Goal: Book appointment/travel/reservation

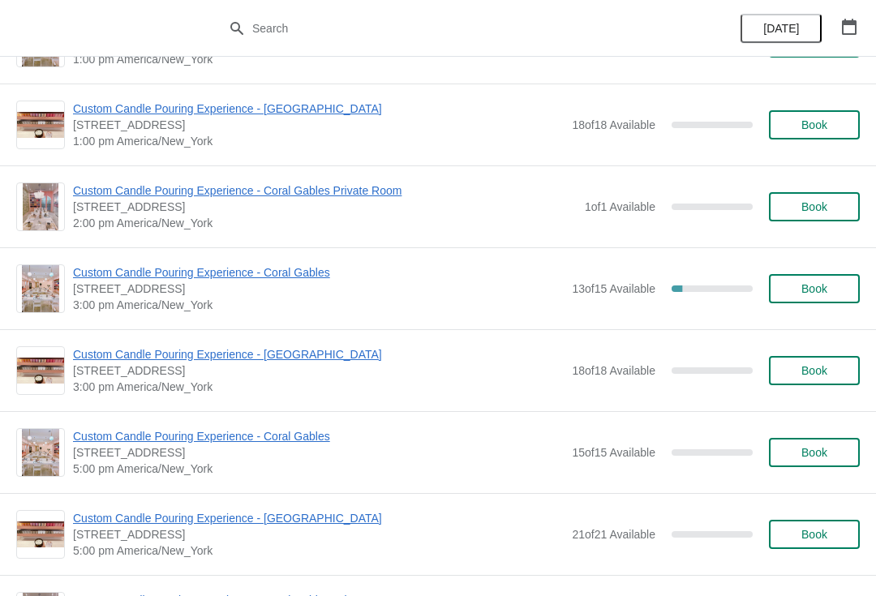
scroll to position [7640, 0]
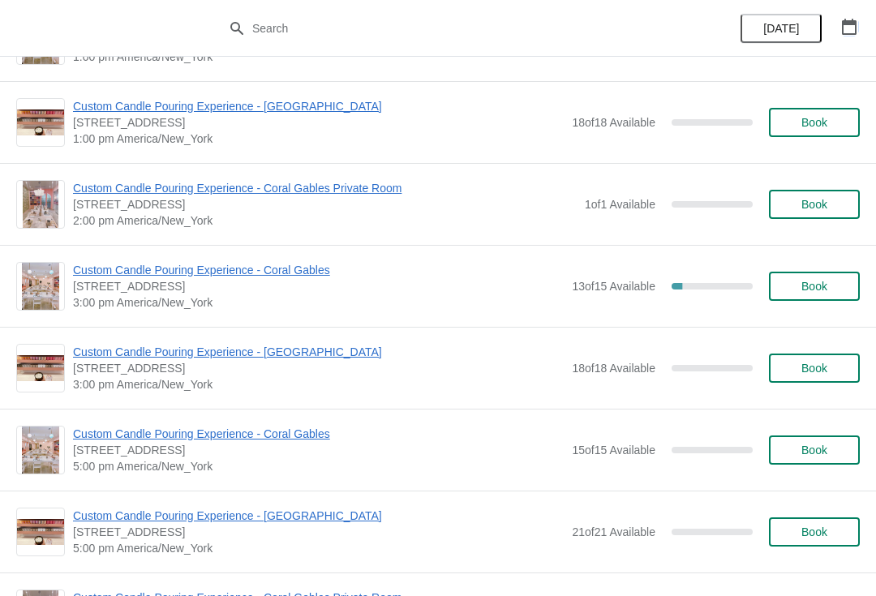
click at [858, 24] on button "button" at bounding box center [849, 26] width 29 height 29
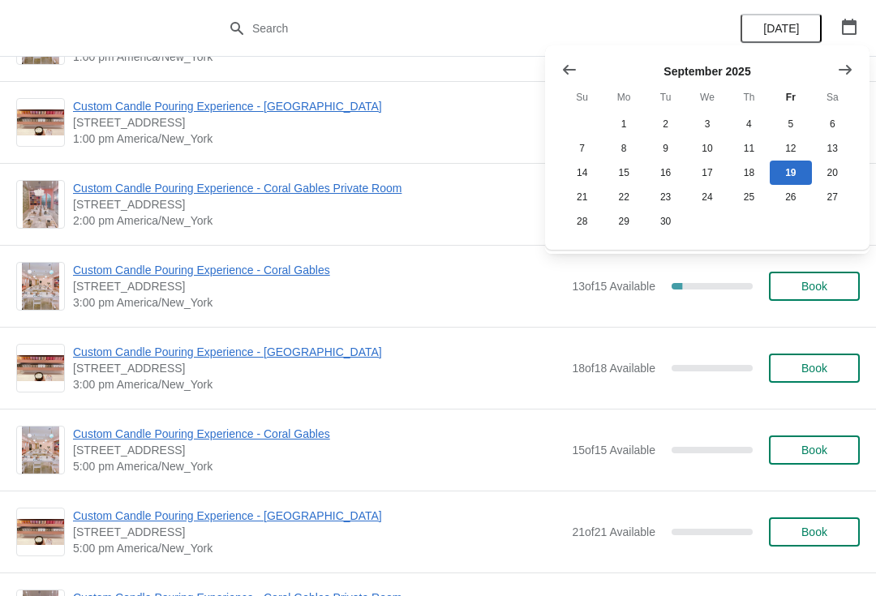
click at [852, 13] on button "button" at bounding box center [849, 26] width 29 height 29
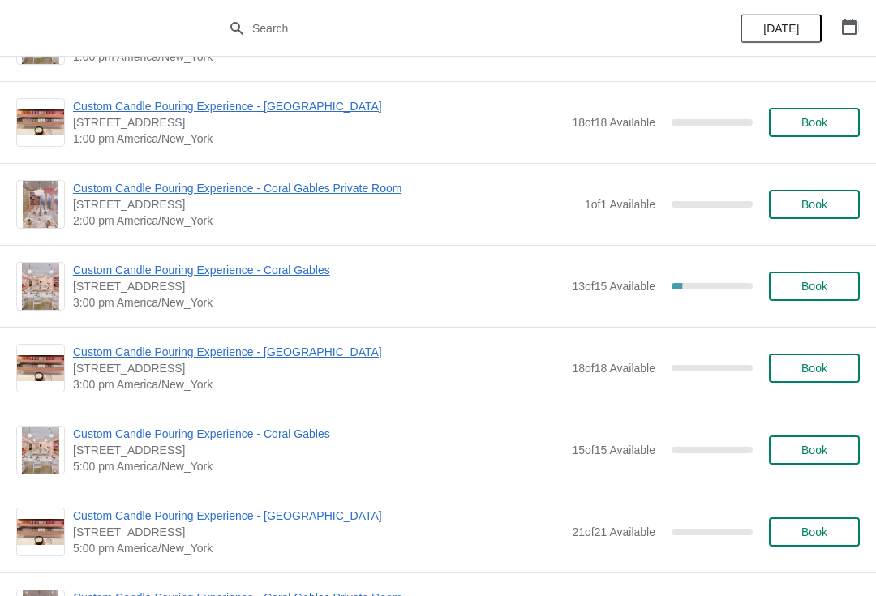
click at [842, 27] on icon "button" at bounding box center [849, 27] width 15 height 16
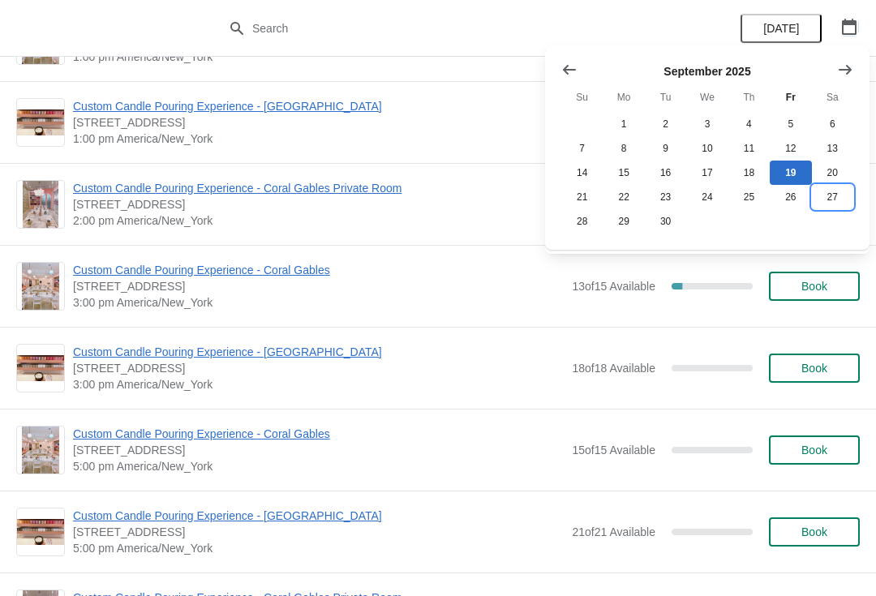
click at [830, 198] on button "27" at bounding box center [832, 197] width 41 height 24
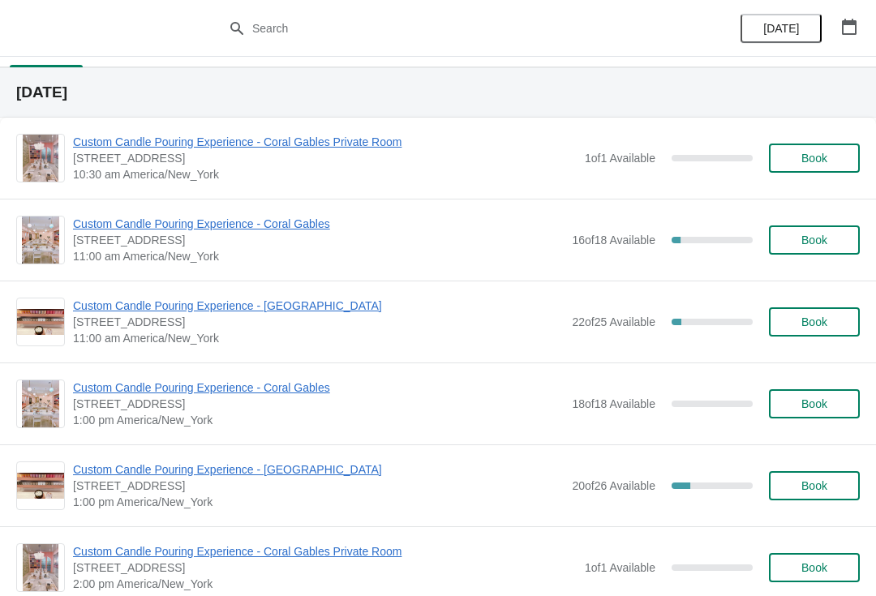
scroll to position [36, 0]
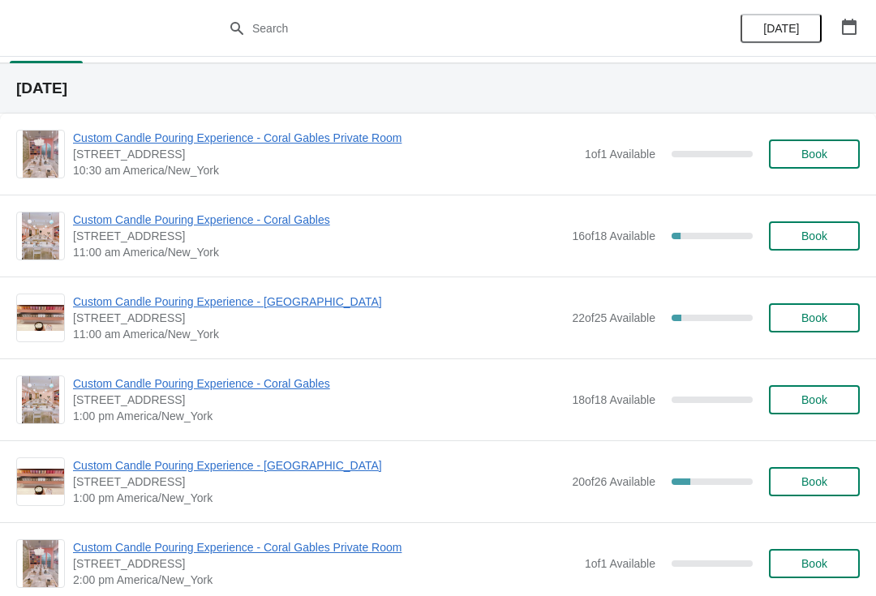
click at [825, 239] on span "Book" at bounding box center [814, 236] width 26 height 13
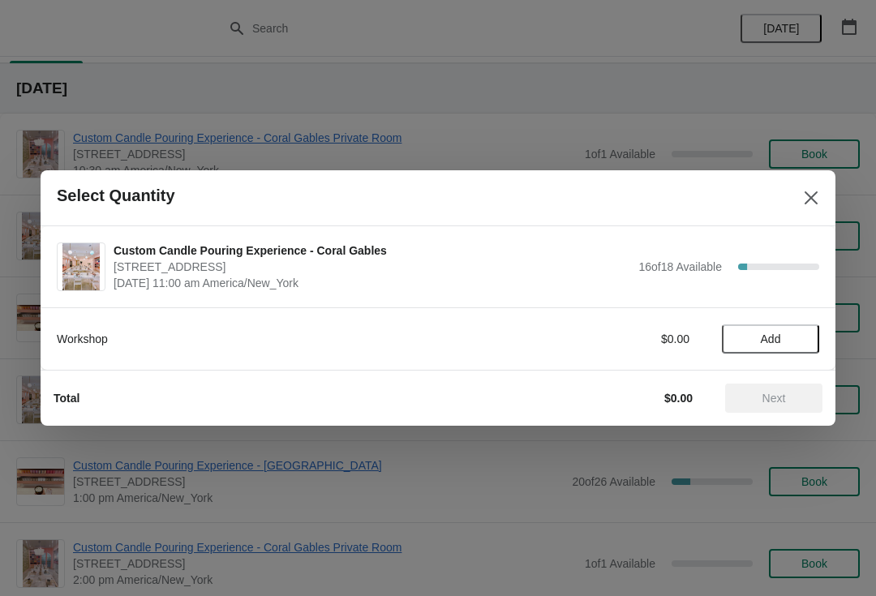
click at [763, 353] on button "Add" at bounding box center [770, 338] width 97 height 29
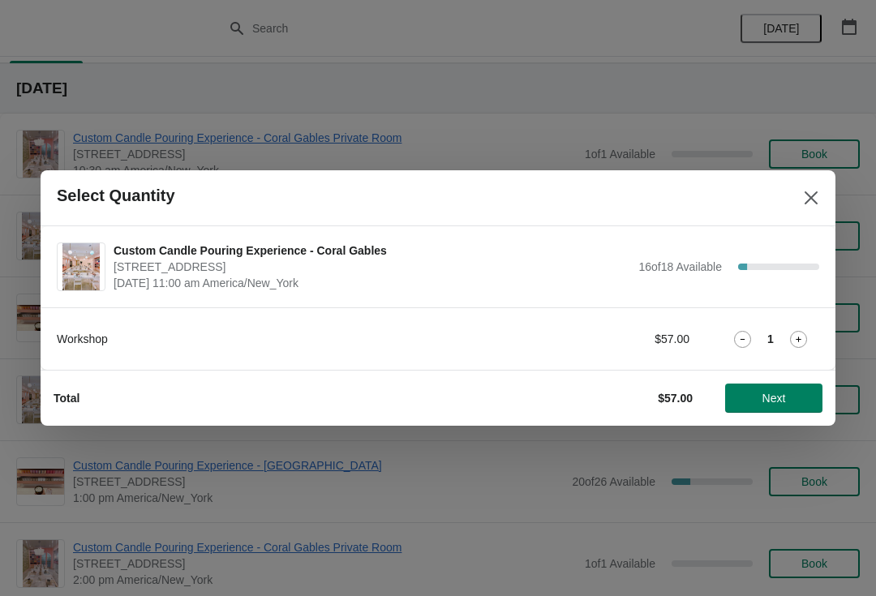
click at [749, 384] on button "Next" at bounding box center [773, 398] width 97 height 29
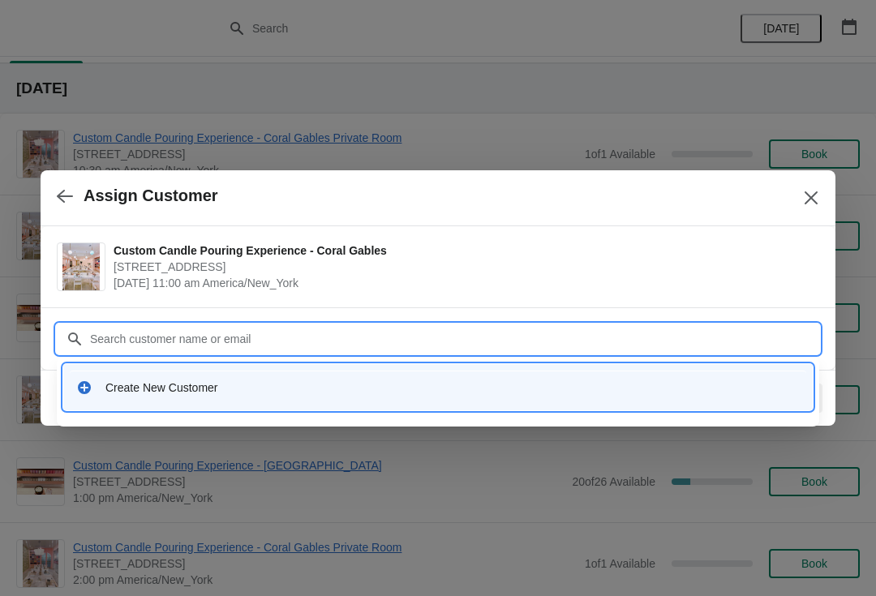
click at [771, 296] on div "Custom Candle Pouring Experience - Coral Gables [STREET_ADDRESS] [DATE] 11:00 a…" at bounding box center [438, 266] width 795 height 81
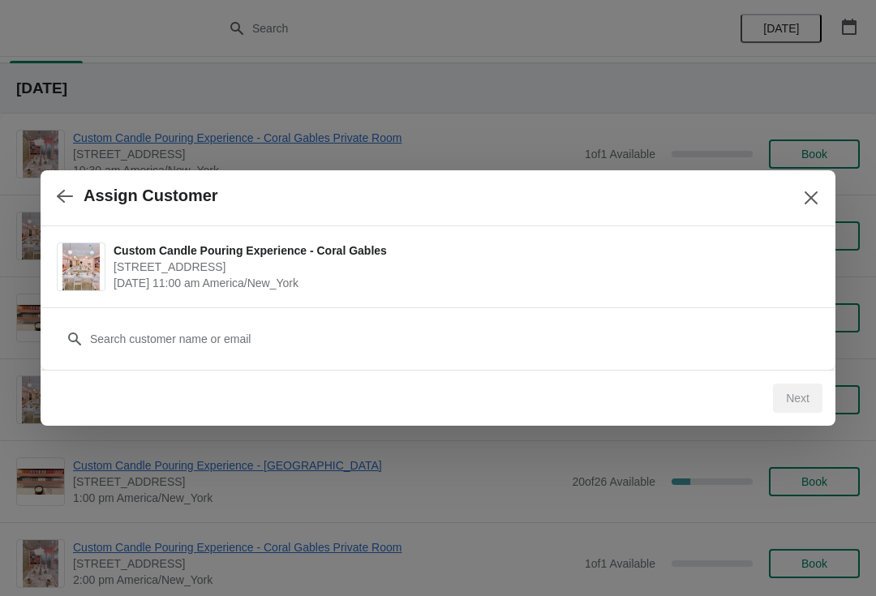
click at [775, 397] on div "Next" at bounding box center [797, 398] width 49 height 29
click at [804, 393] on div "Next" at bounding box center [797, 398] width 49 height 29
click at [807, 196] on icon "Close" at bounding box center [811, 198] width 16 height 16
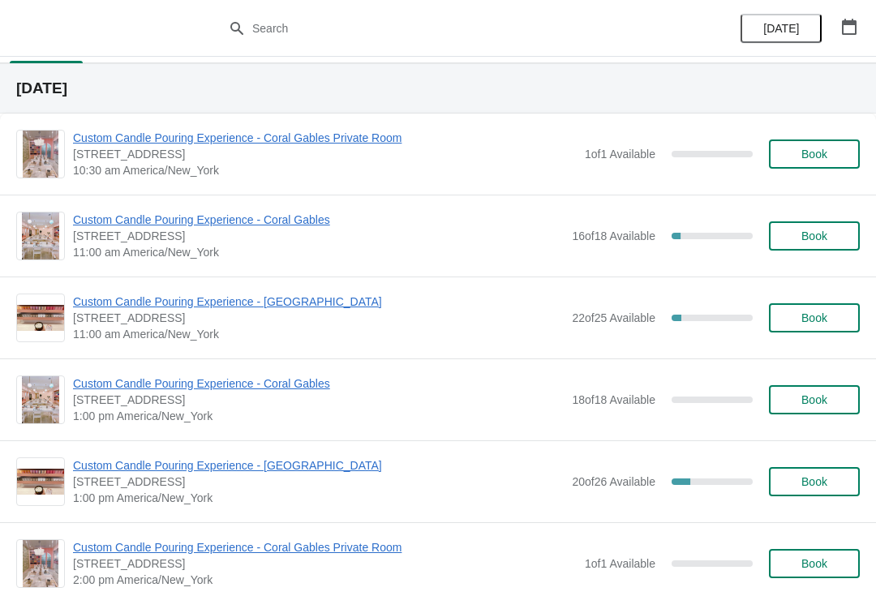
click at [192, 217] on span "Custom Candle Pouring Experience - Coral Gables" at bounding box center [318, 220] width 491 height 16
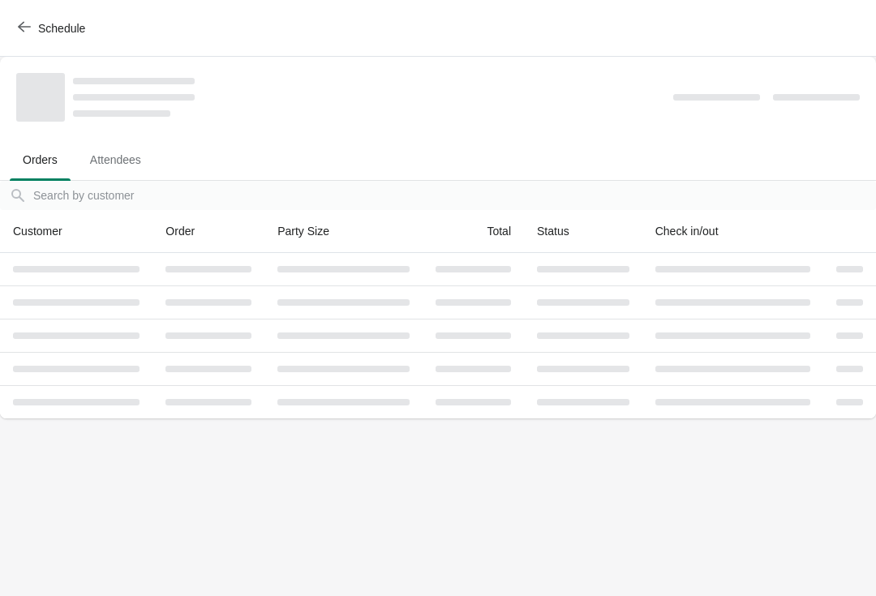
scroll to position [0, 0]
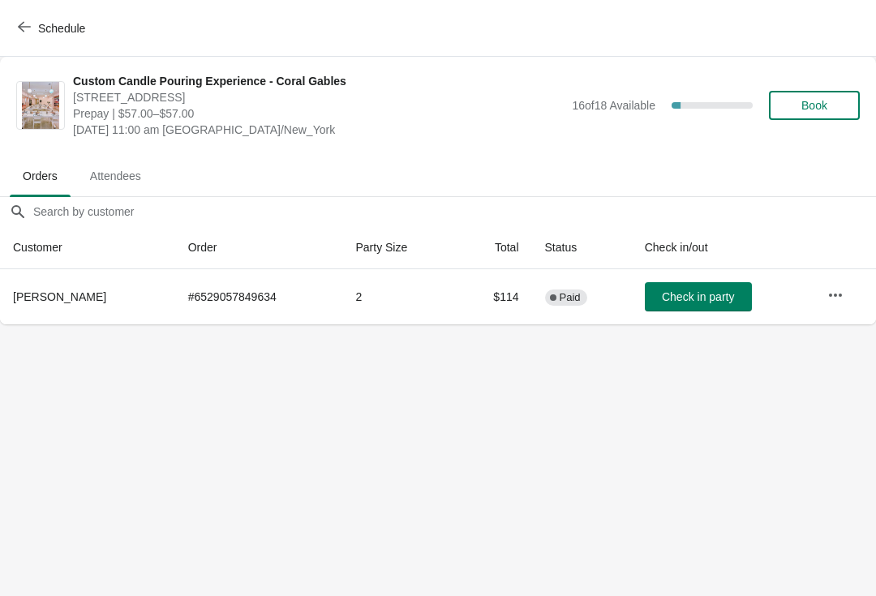
click at [10, 4] on div "Schedule" at bounding box center [438, 28] width 876 height 57
click at [31, 26] on span "Schedule" at bounding box center [53, 27] width 64 height 15
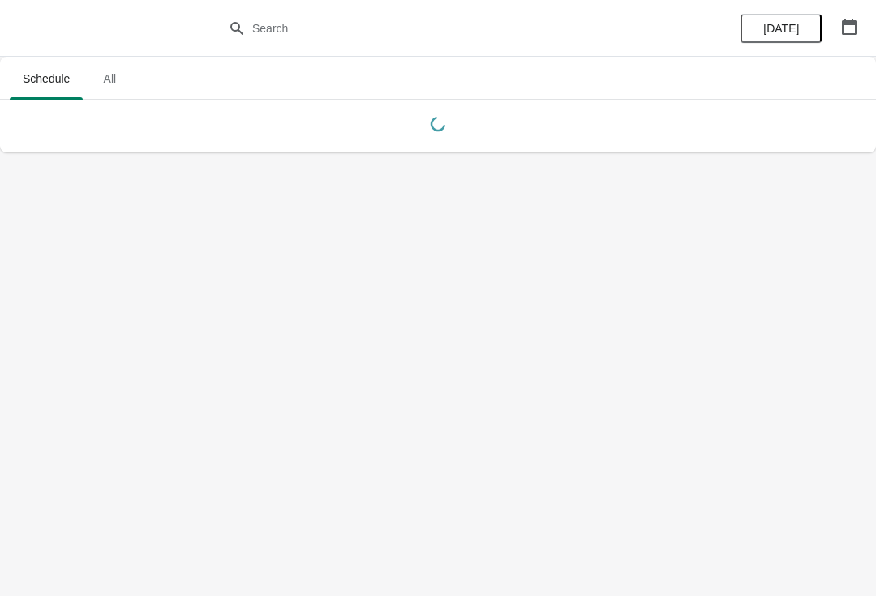
click at [839, 28] on button "button" at bounding box center [849, 26] width 29 height 29
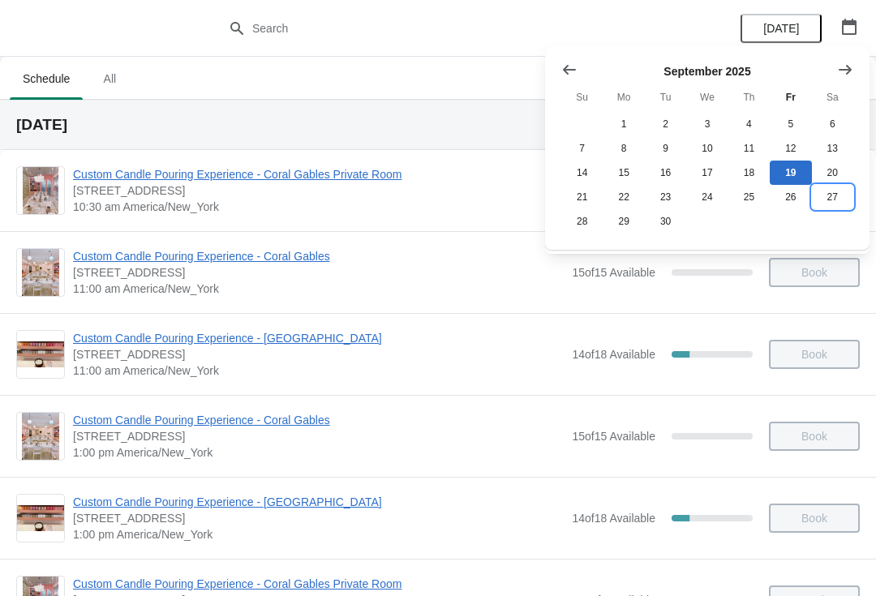
click at [826, 209] on button "27" at bounding box center [832, 197] width 41 height 24
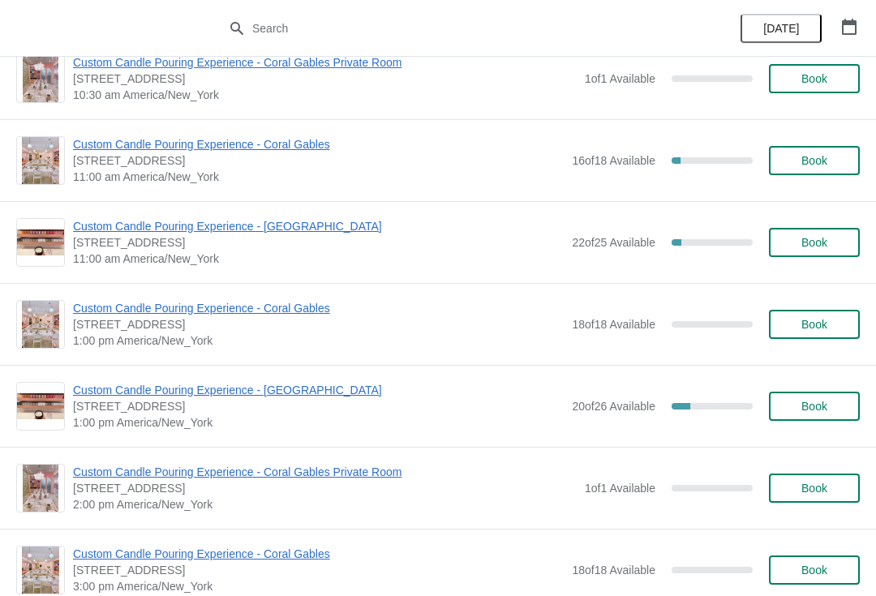
scroll to position [113, 0]
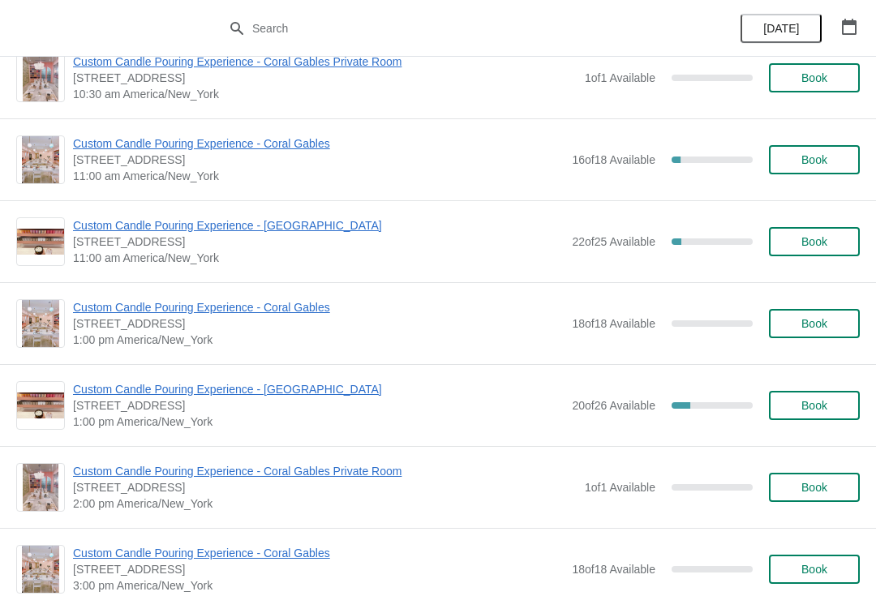
click at [817, 156] on span "Book" at bounding box center [814, 159] width 26 height 13
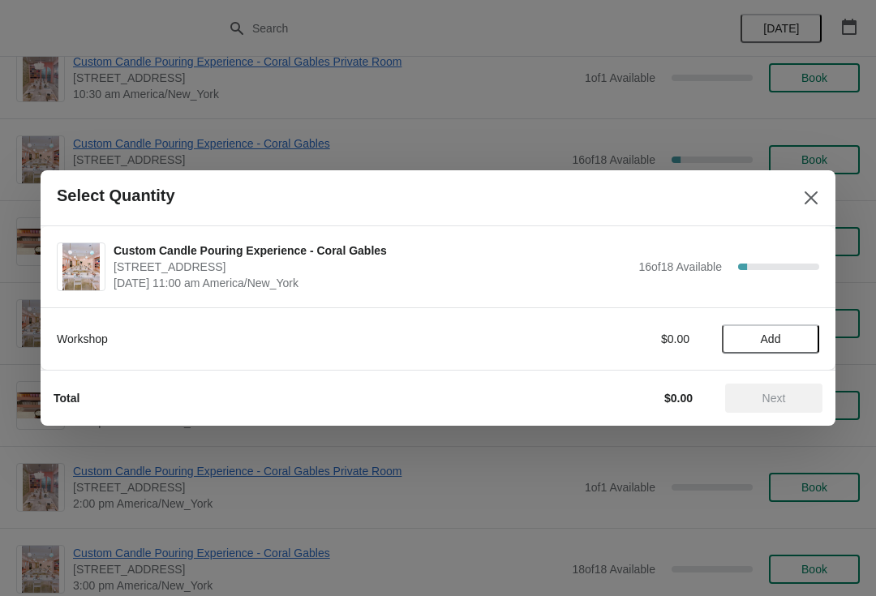
click at [770, 347] on button "Add" at bounding box center [770, 338] width 97 height 29
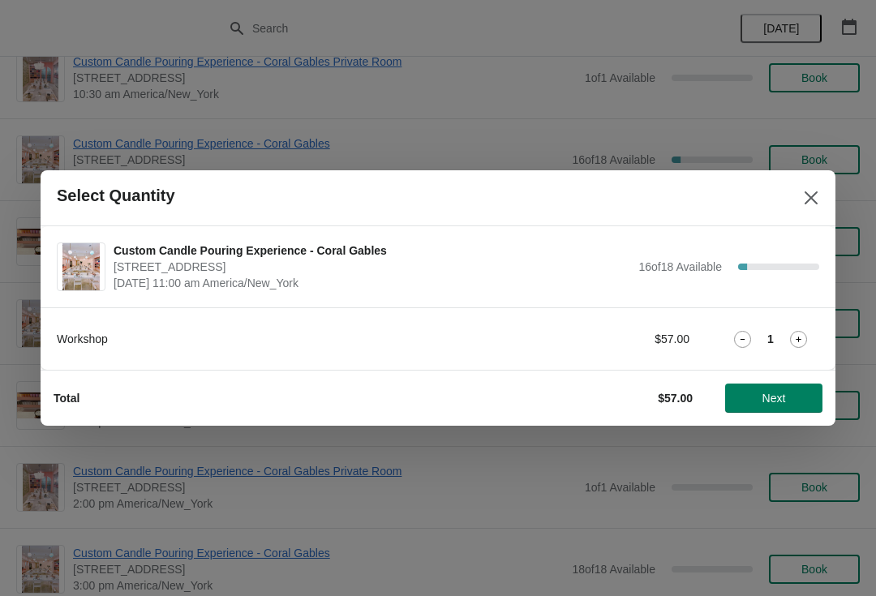
click at [777, 392] on span "Next" at bounding box center [774, 398] width 24 height 13
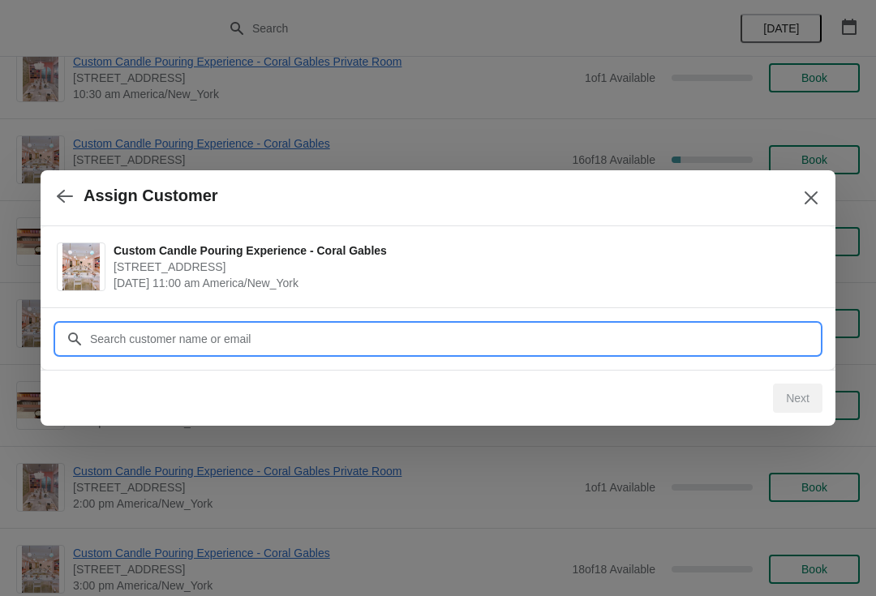
click at [706, 333] on input "Customer" at bounding box center [454, 338] width 730 height 29
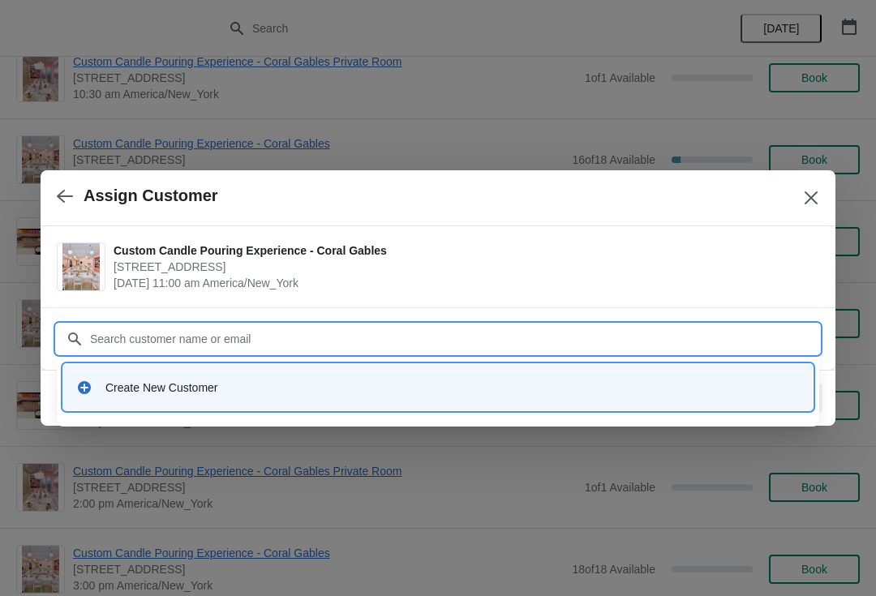
click at [323, 385] on div "Create New Customer" at bounding box center [452, 388] width 694 height 16
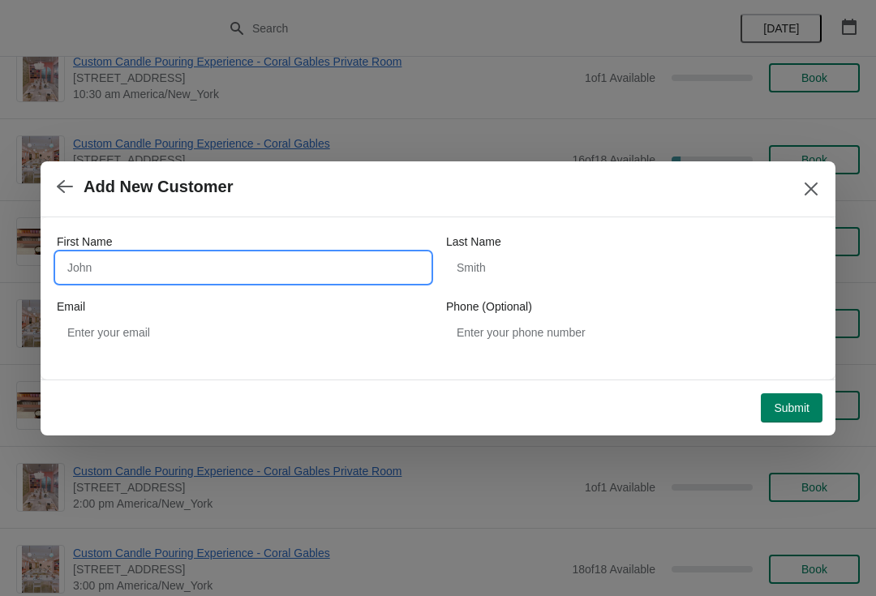
click at [231, 280] on input "First Name" at bounding box center [243, 267] width 373 height 29
type input "[PERSON_NAME]"
click at [76, 200] on button "button" at bounding box center [64, 187] width 29 height 32
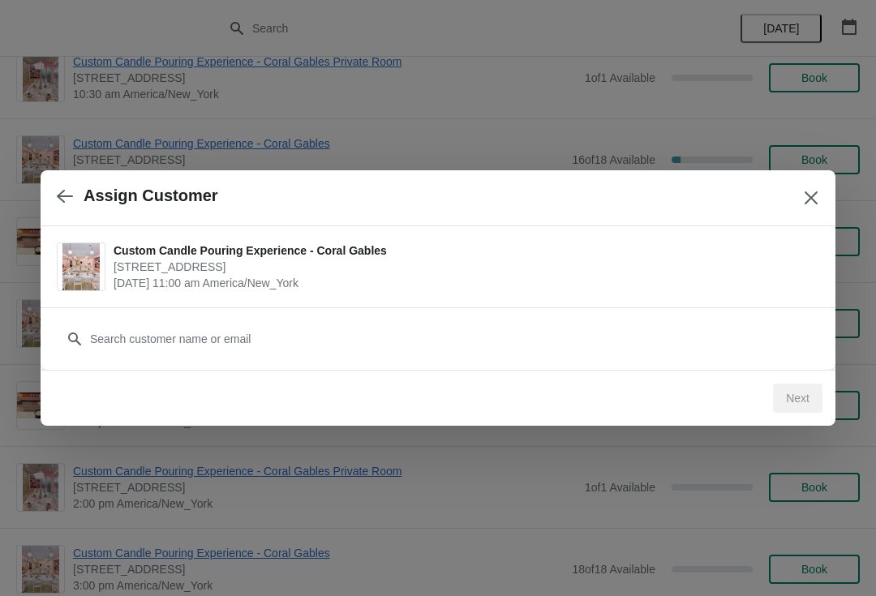
click at [71, 197] on icon "button" at bounding box center [65, 196] width 16 height 16
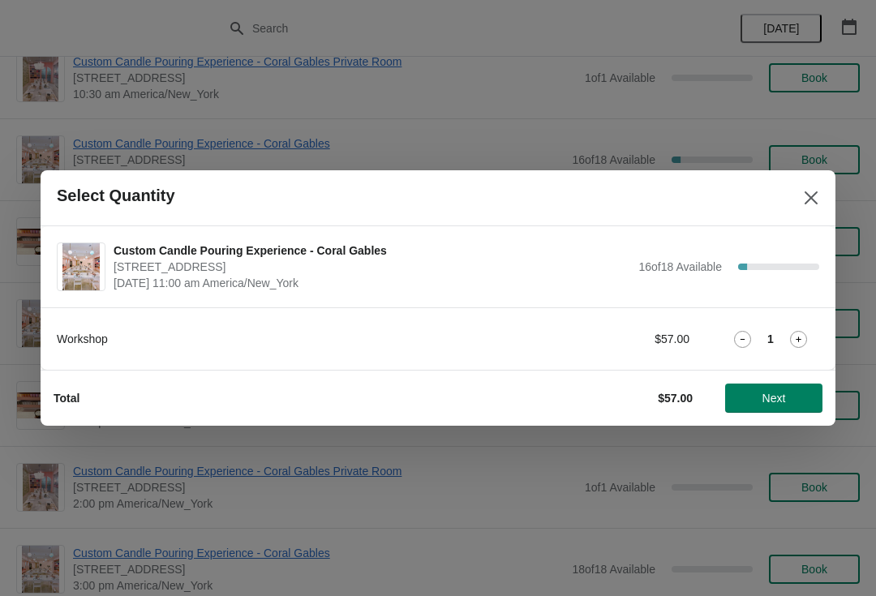
click at [764, 401] on span "Next" at bounding box center [774, 398] width 24 height 13
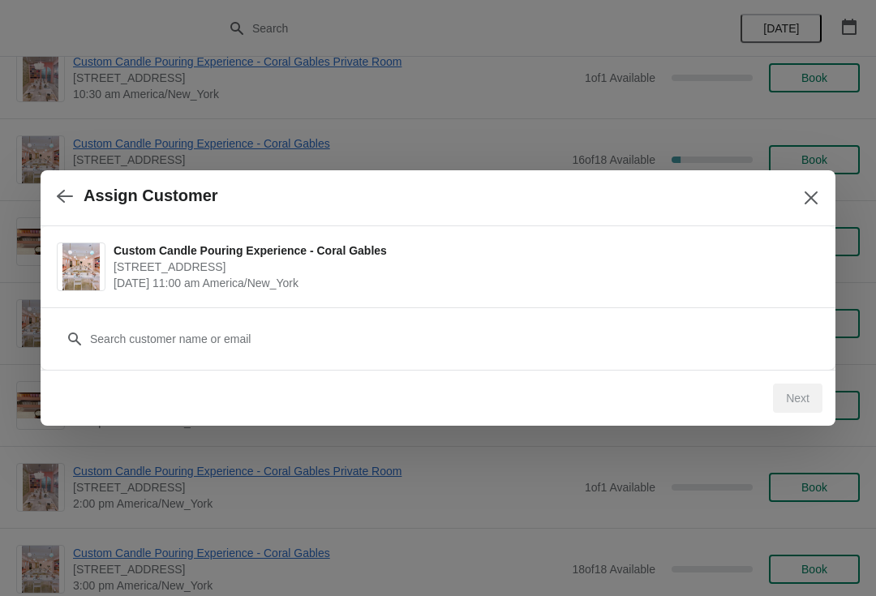
click at [809, 201] on icon "Close" at bounding box center [811, 198] width 16 height 16
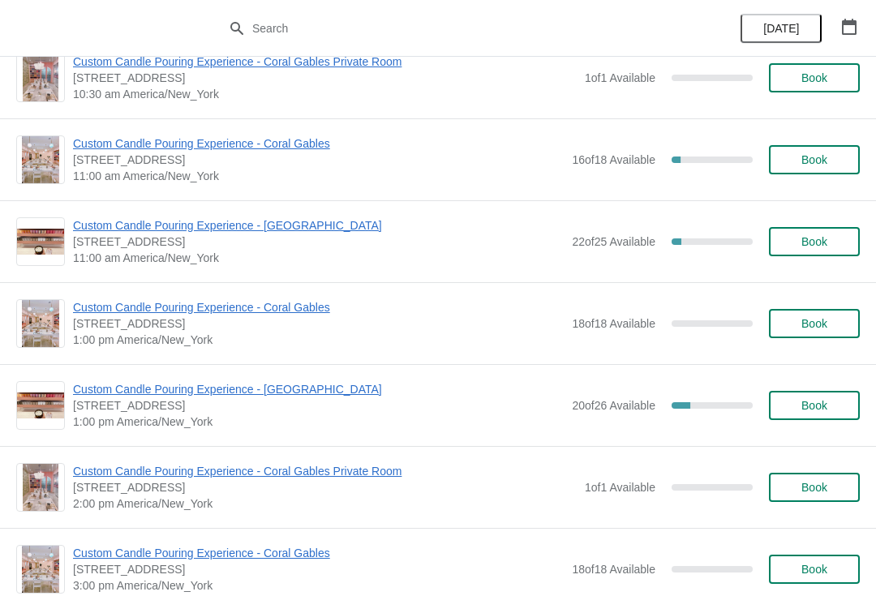
click at [220, 149] on span "Custom Candle Pouring Experience - Coral Gables" at bounding box center [318, 143] width 491 height 16
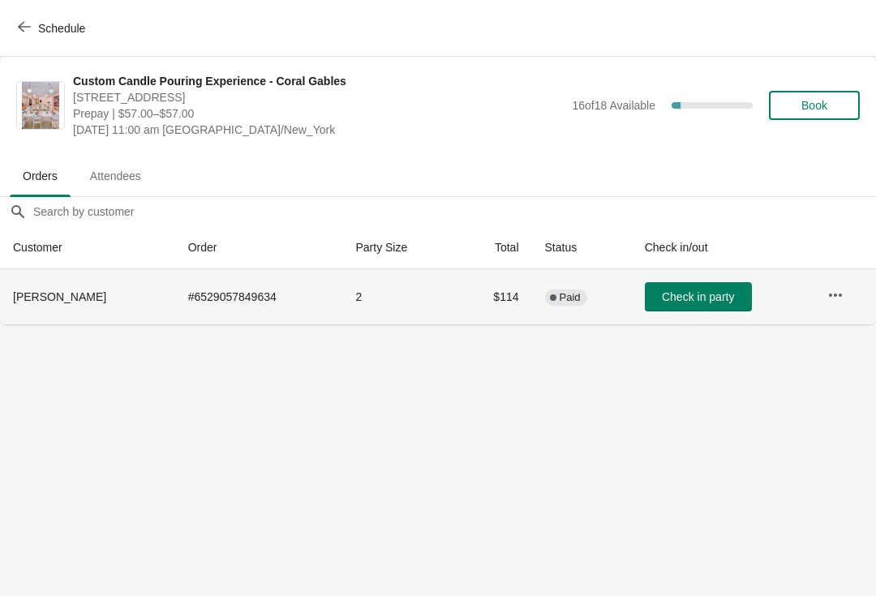
click at [105, 312] on th "[PERSON_NAME]" at bounding box center [87, 296] width 175 height 55
click at [845, 277] on td at bounding box center [845, 296] width 62 height 55
click at [835, 285] on button "button" at bounding box center [835, 295] width 29 height 29
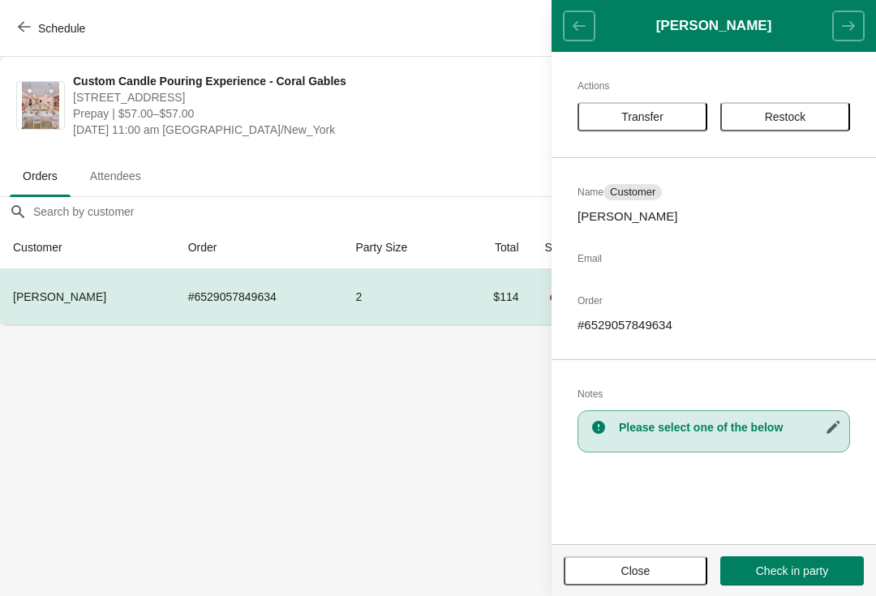
click at [284, 92] on span "[STREET_ADDRESS]" at bounding box center [318, 97] width 491 height 16
click at [114, 408] on body "Schedule Custom Candle Pouring Experience - Coral Gables [STREET_ADDRESS] Prepa…" at bounding box center [438, 298] width 876 height 596
click at [622, 543] on div "Actions Transfer Restock Name Customer [PERSON_NAME] Email Order # 652905784963…" at bounding box center [713, 298] width 324 height 492
click at [663, 560] on button "Close" at bounding box center [636, 570] width 144 height 29
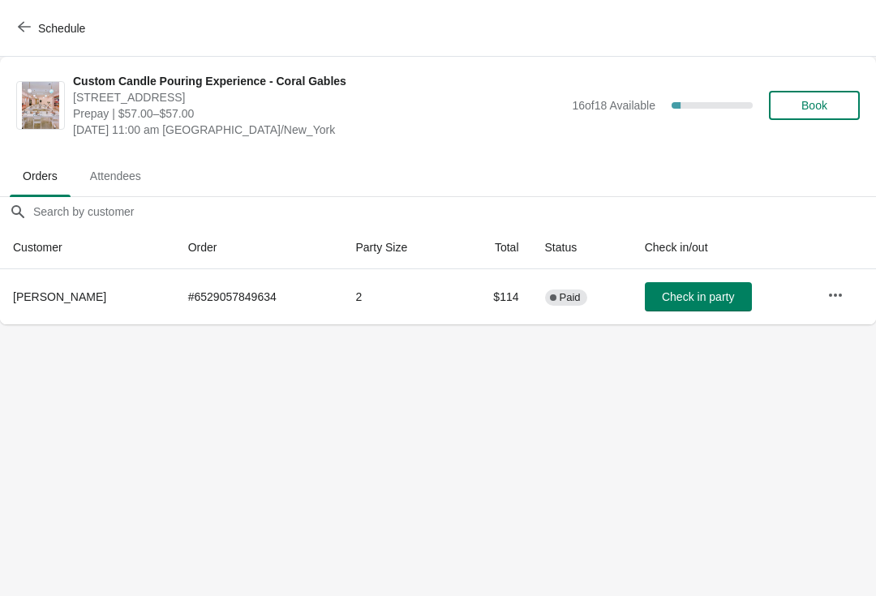
click at [817, 99] on span "Book" at bounding box center [814, 105] width 26 height 13
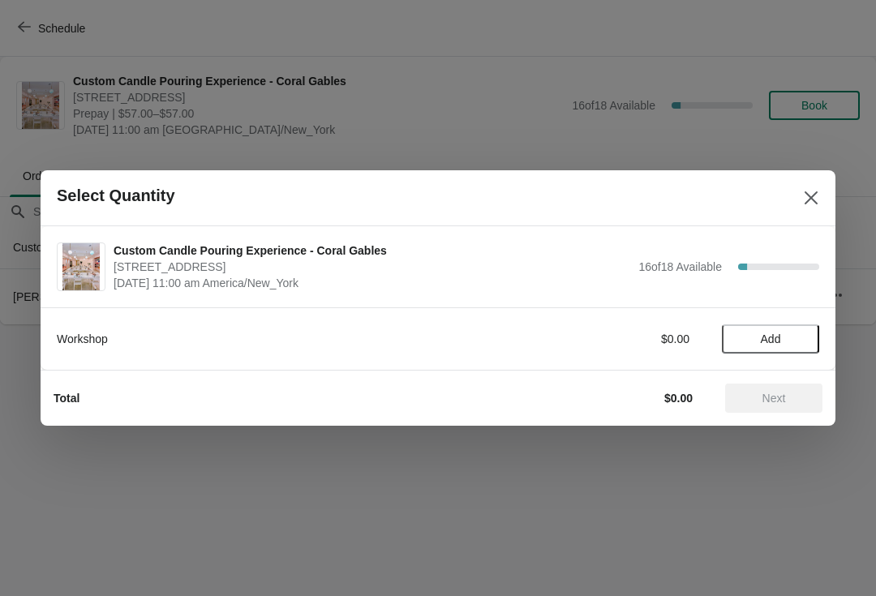
click at [776, 326] on button "Add" at bounding box center [770, 338] width 97 height 29
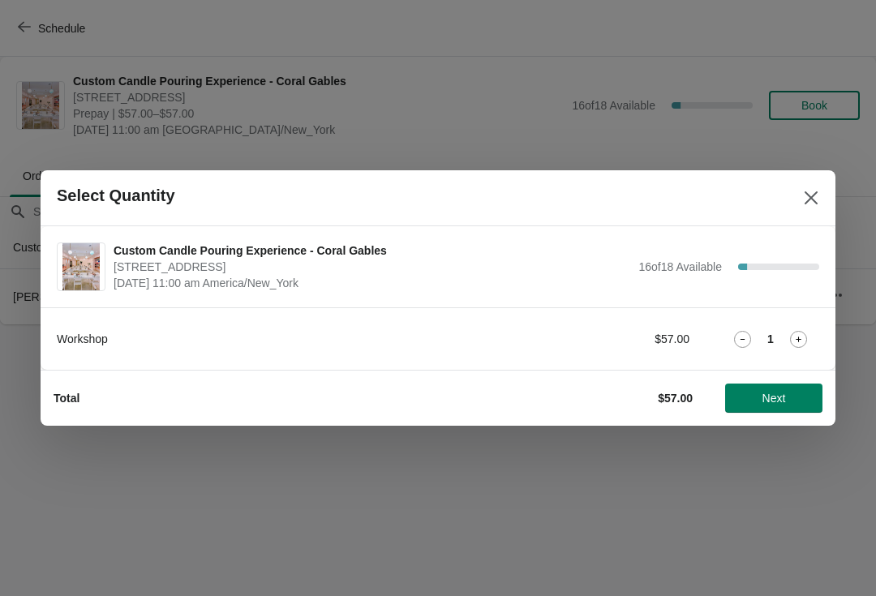
click at [774, 388] on button "Next" at bounding box center [773, 398] width 97 height 29
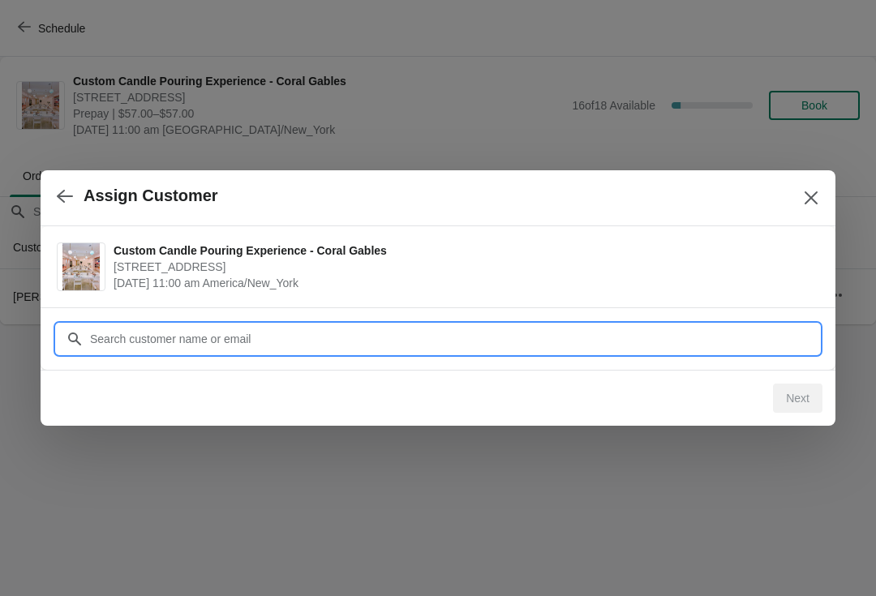
click at [746, 335] on input "Customer" at bounding box center [454, 338] width 730 height 29
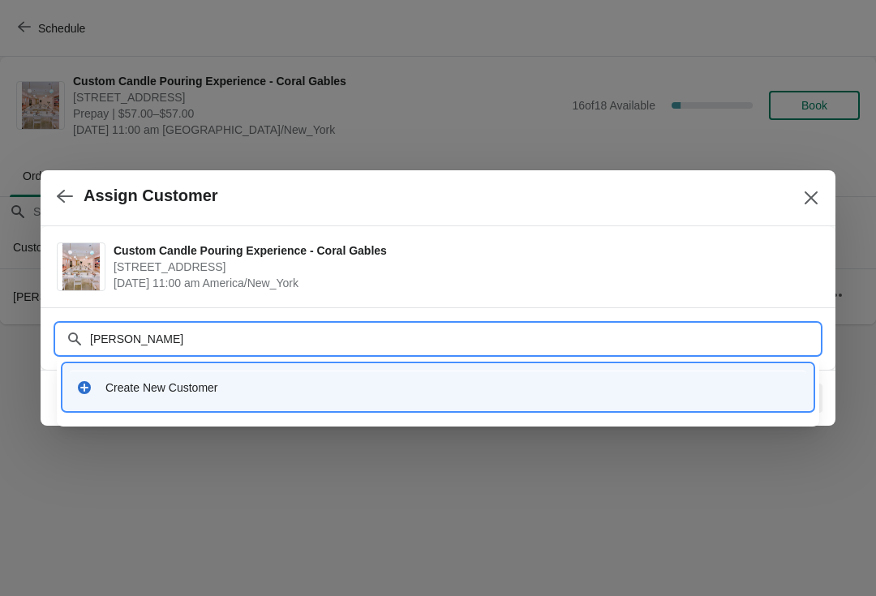
type input "[PERSON_NAME]"
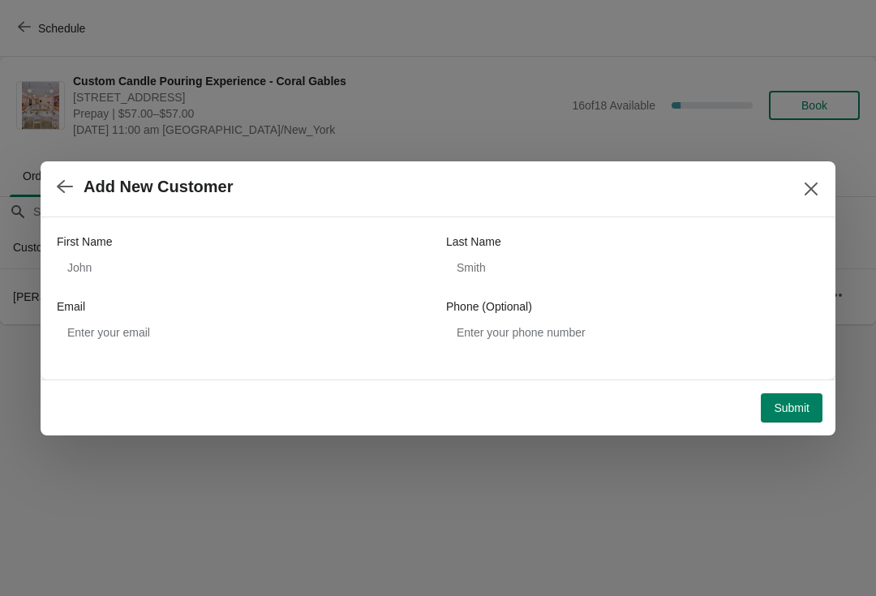
click at [76, 193] on button "button" at bounding box center [64, 187] width 29 height 32
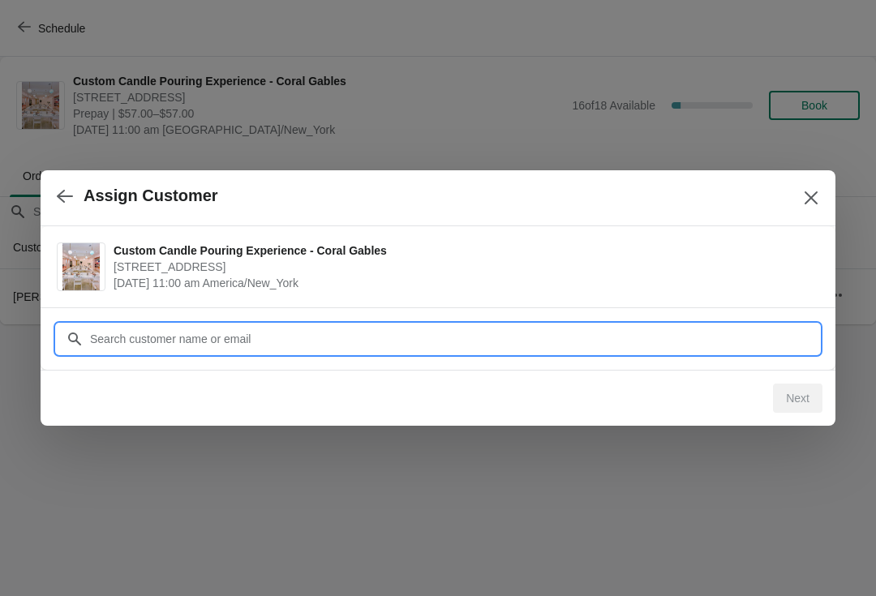
click at [204, 349] on input "Customer" at bounding box center [454, 338] width 730 height 29
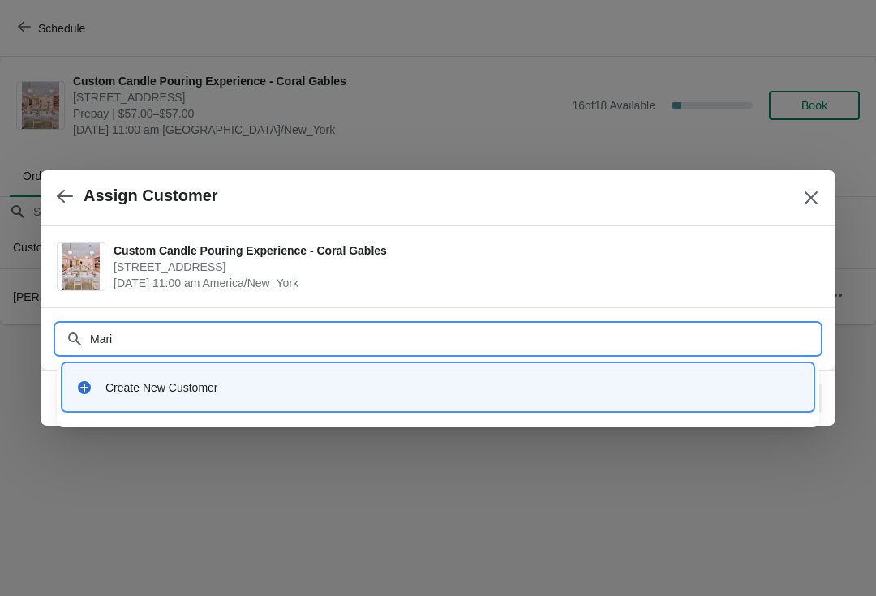
type input "[PERSON_NAME]"
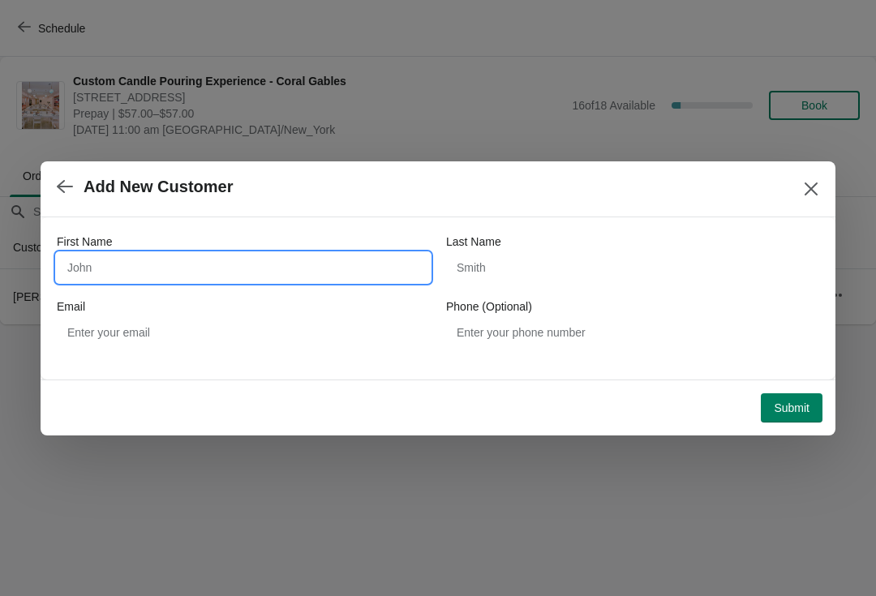
click at [264, 266] on input "First Name" at bounding box center [243, 267] width 373 height 29
type input "[PERSON_NAME]"
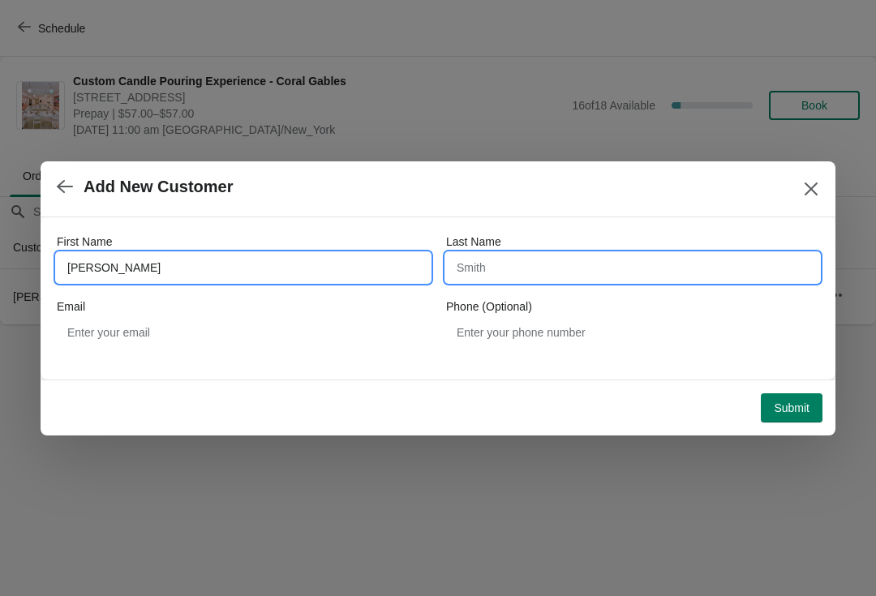
click at [526, 266] on input "Last Name" at bounding box center [632, 267] width 373 height 29
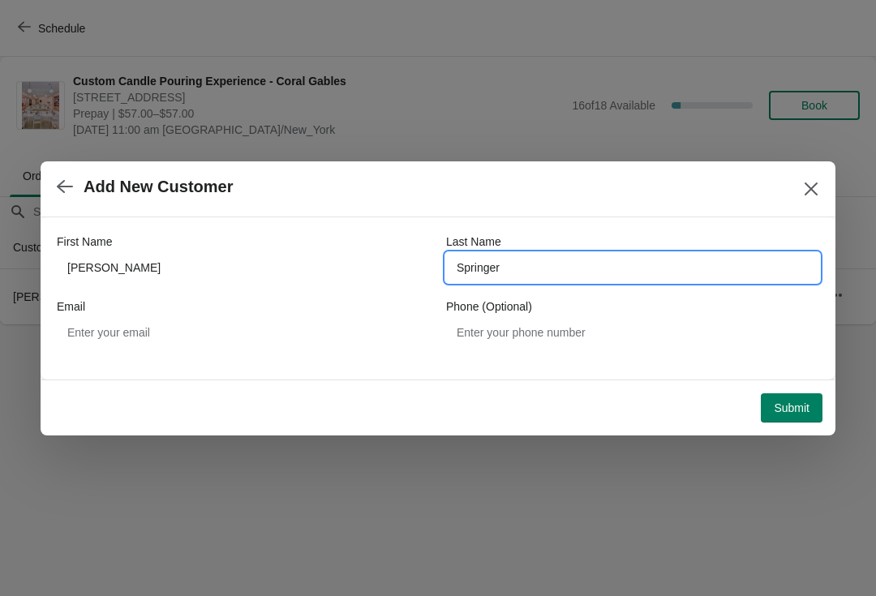
type input "Springer"
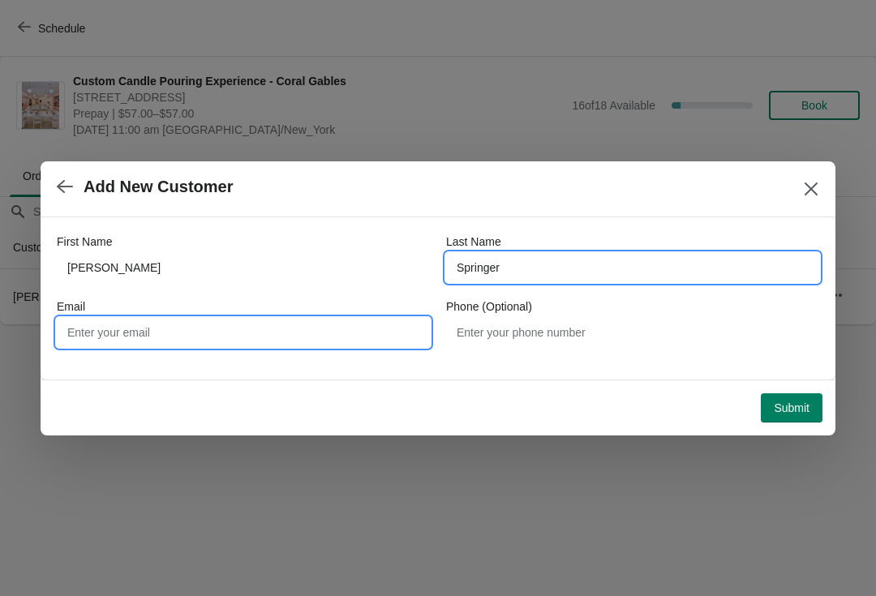
click at [254, 337] on input "Email" at bounding box center [243, 332] width 373 height 29
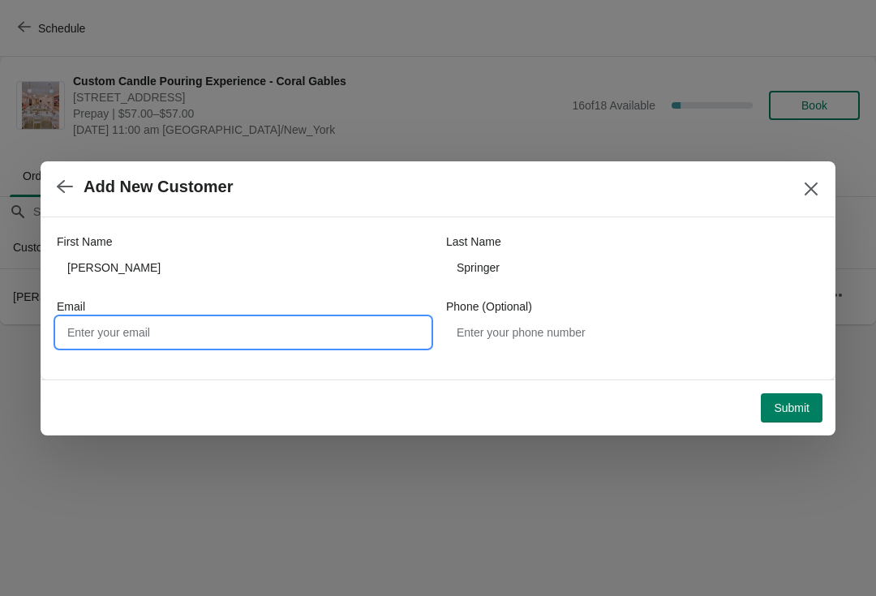
click at [496, 306] on label "Phone (Optional)" at bounding box center [489, 306] width 86 height 16
click at [496, 318] on input "Phone (Optional)" at bounding box center [632, 332] width 373 height 29
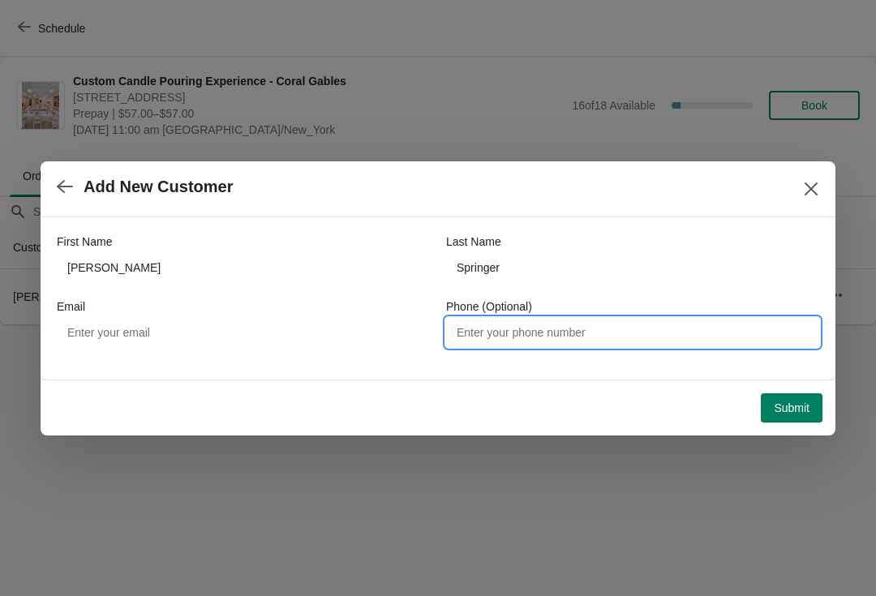
click at [512, 320] on input "Phone (Optional)" at bounding box center [632, 332] width 373 height 29
click at [792, 388] on div "Submit" at bounding box center [434, 405] width 775 height 36
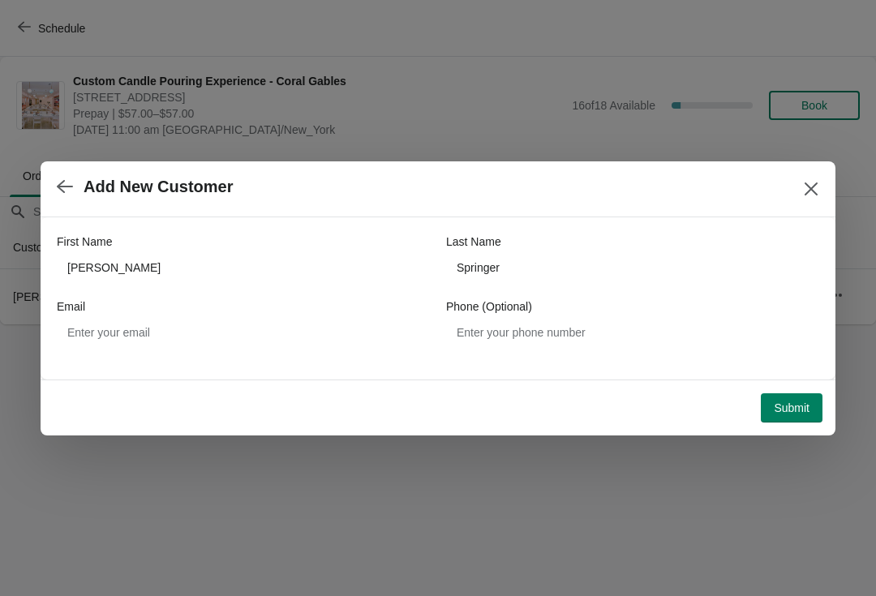
click at [795, 414] on span "Submit" at bounding box center [792, 407] width 36 height 13
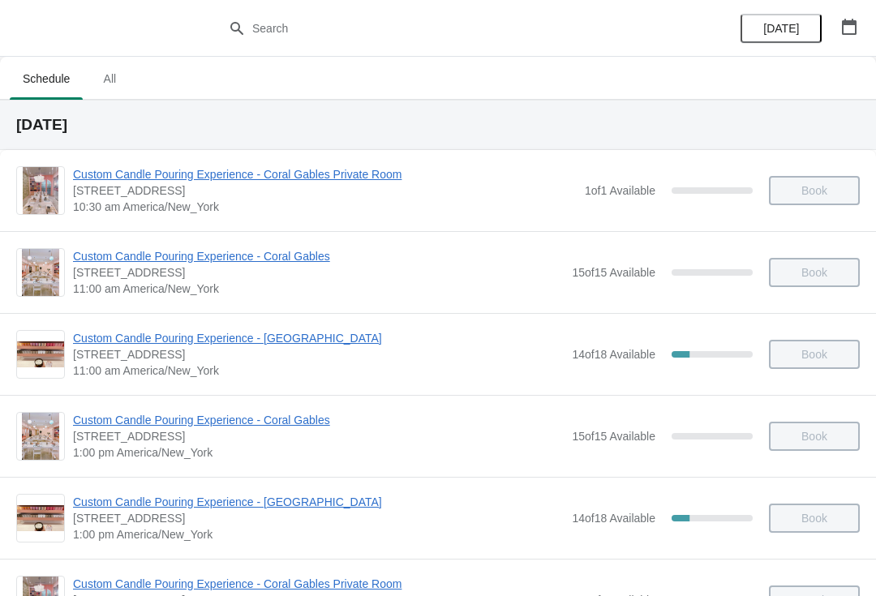
click at [846, 27] on icon "button" at bounding box center [849, 27] width 16 height 16
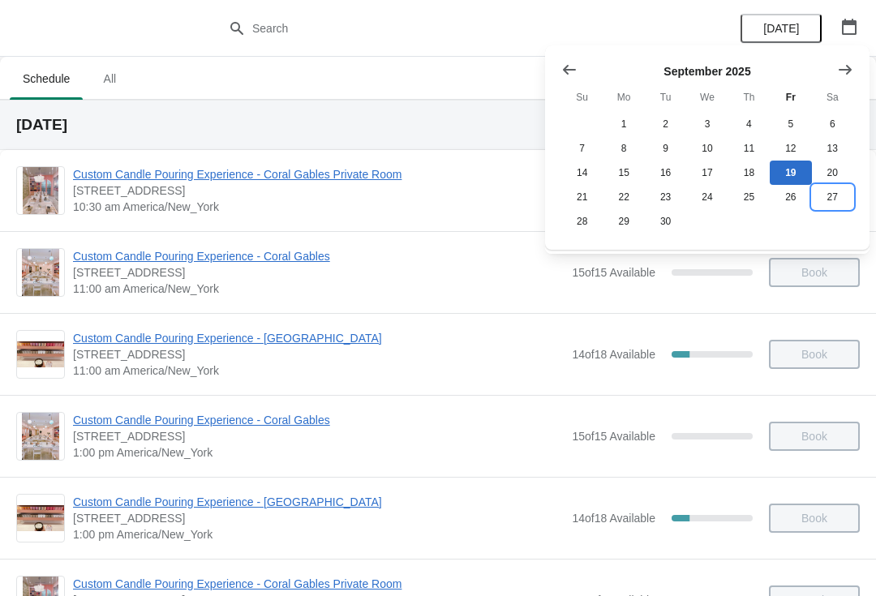
click at [825, 199] on button "27" at bounding box center [832, 197] width 41 height 24
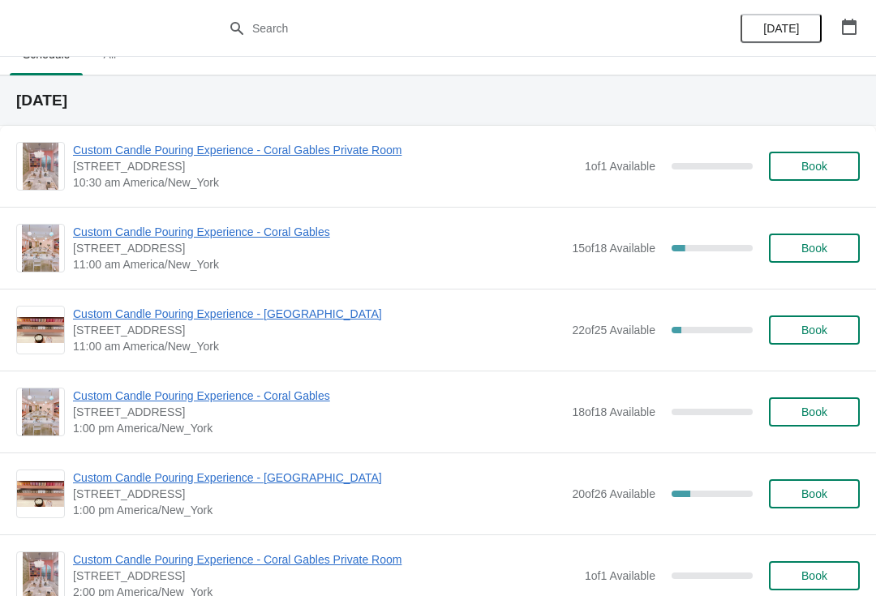
scroll to position [28, 0]
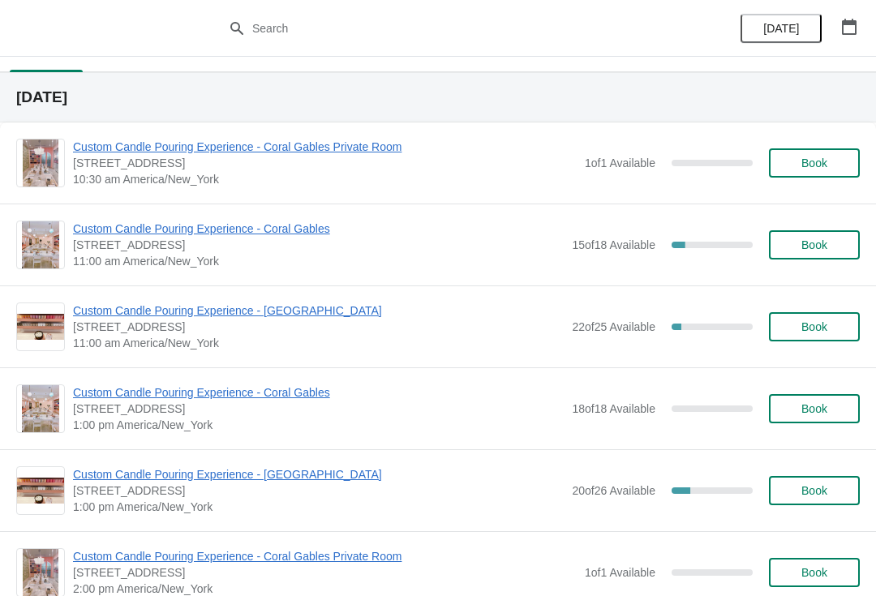
click at [276, 222] on span "Custom Candle Pouring Experience - Coral Gables" at bounding box center [318, 229] width 491 height 16
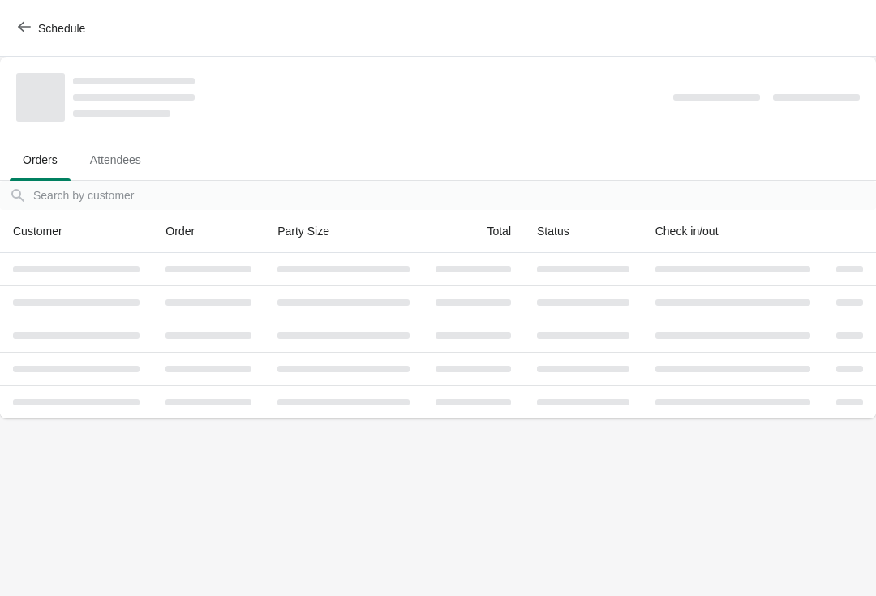
scroll to position [0, 0]
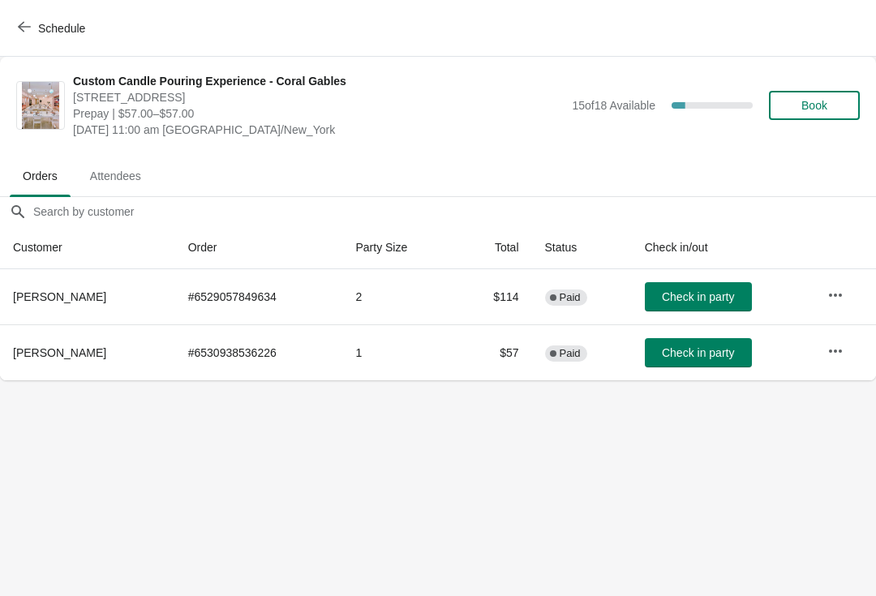
click at [78, 40] on button "Schedule" at bounding box center [53, 28] width 90 height 29
